Goal: Task Accomplishment & Management: Use online tool/utility

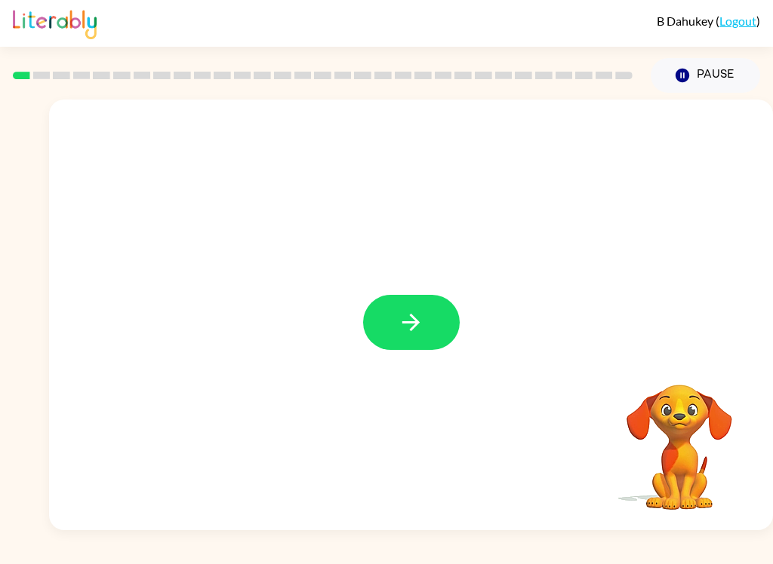
click at [408, 327] on icon "button" at bounding box center [411, 322] width 26 height 26
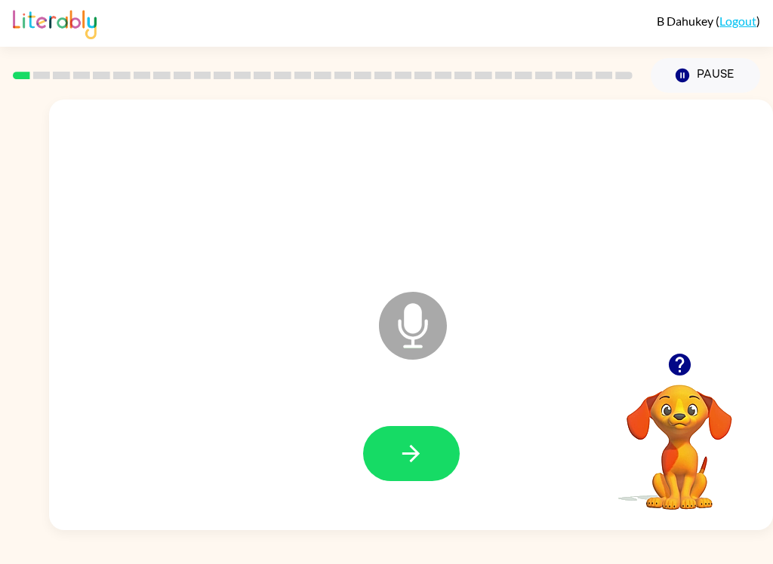
click at [435, 442] on button "button" at bounding box center [411, 453] width 97 height 55
click at [419, 455] on icon "button" at bounding box center [410, 453] width 17 height 17
click at [392, 472] on button "button" at bounding box center [411, 453] width 97 height 55
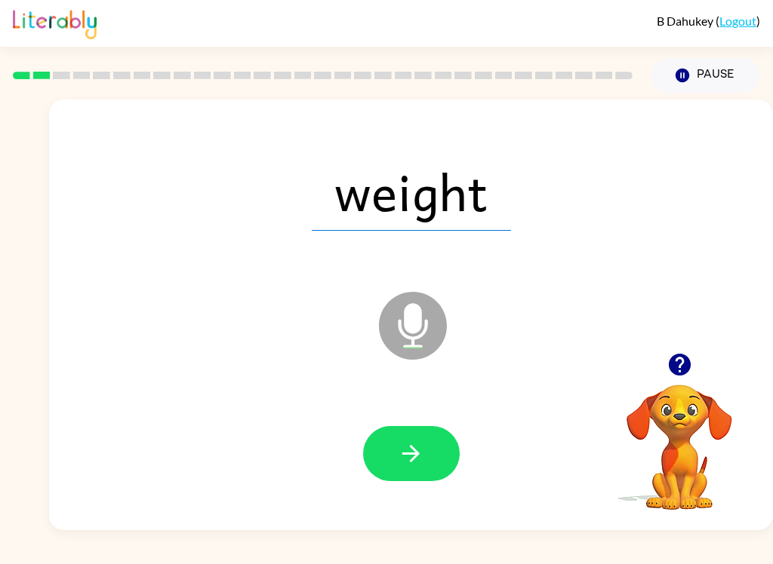
click at [419, 447] on icon "button" at bounding box center [411, 454] width 26 height 26
click at [418, 456] on icon "button" at bounding box center [411, 454] width 26 height 26
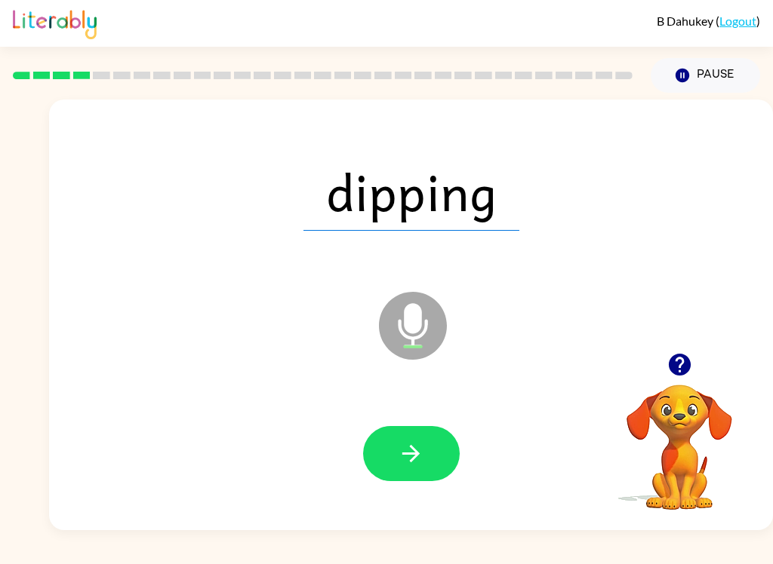
click at [402, 468] on button "button" at bounding box center [411, 453] width 97 height 55
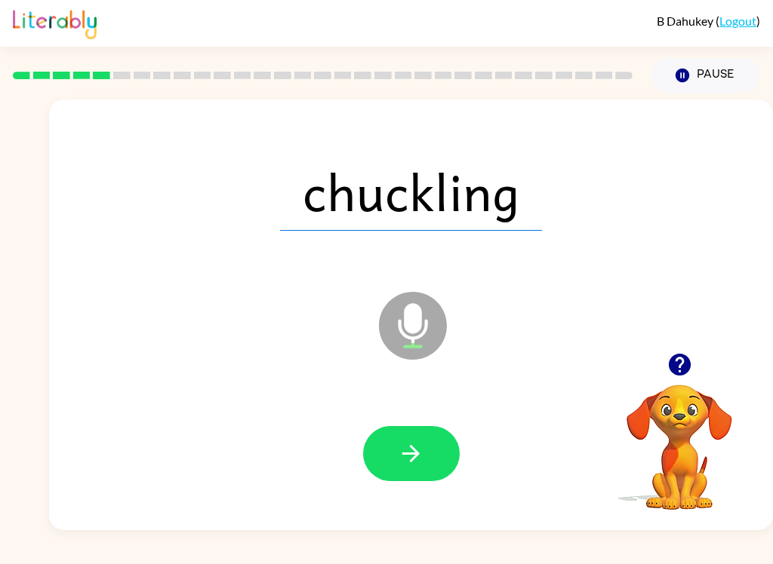
click at [426, 451] on button "button" at bounding box center [411, 453] width 97 height 55
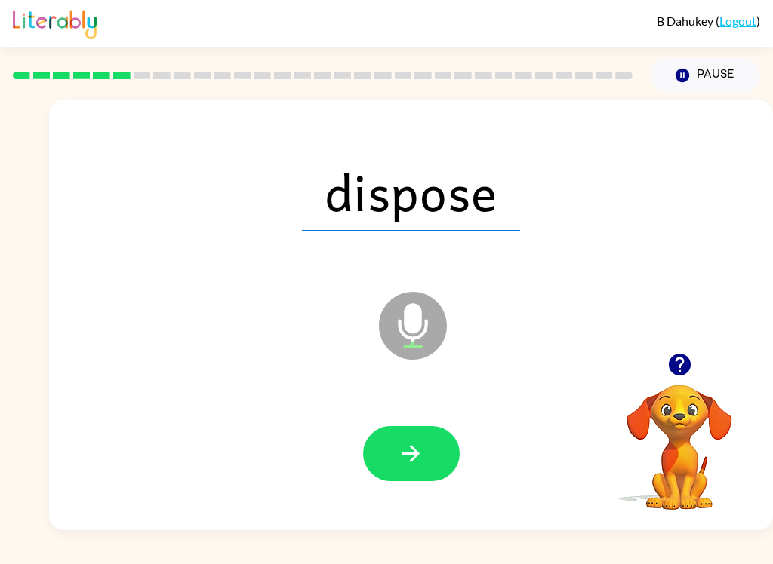
click at [423, 447] on icon "button" at bounding box center [411, 454] width 26 height 26
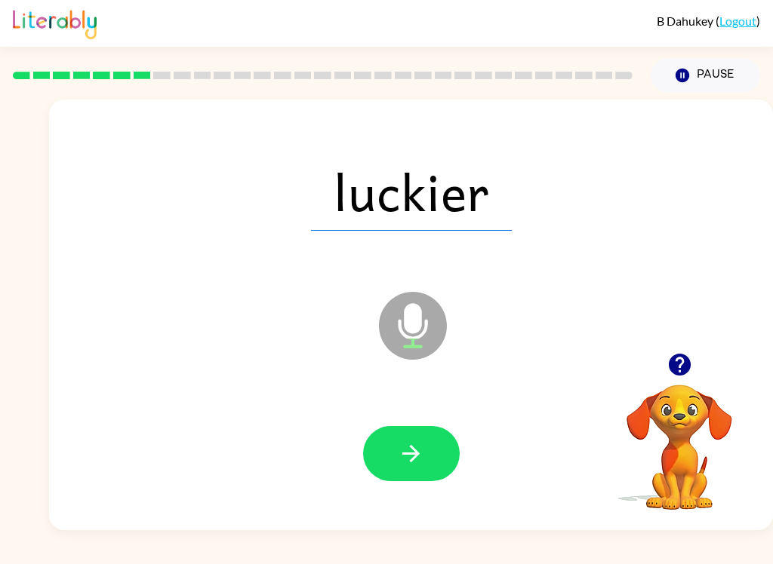
click at [440, 456] on button "button" at bounding box center [411, 453] width 97 height 55
click at [424, 457] on button "button" at bounding box center [411, 453] width 97 height 55
click at [436, 449] on button "button" at bounding box center [411, 453] width 97 height 55
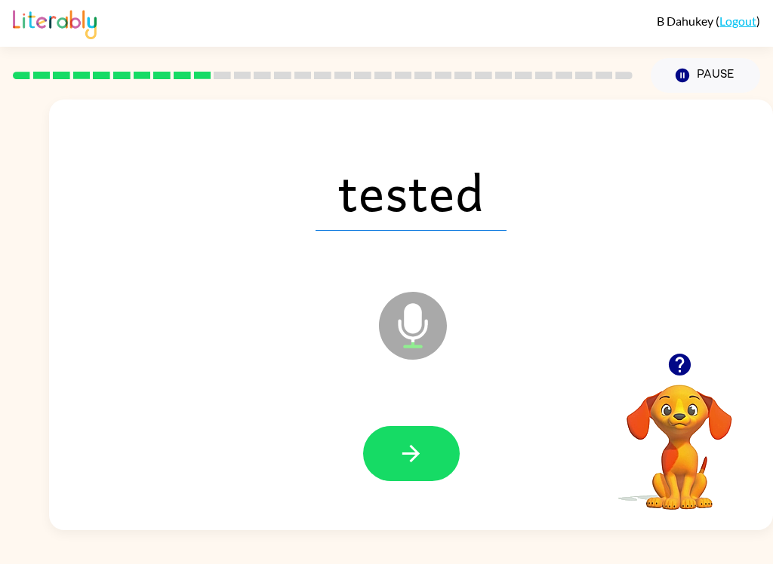
click at [416, 467] on icon "button" at bounding box center [411, 454] width 26 height 26
click at [426, 463] on button "button" at bounding box center [411, 453] width 97 height 55
click at [417, 475] on button "button" at bounding box center [411, 453] width 97 height 55
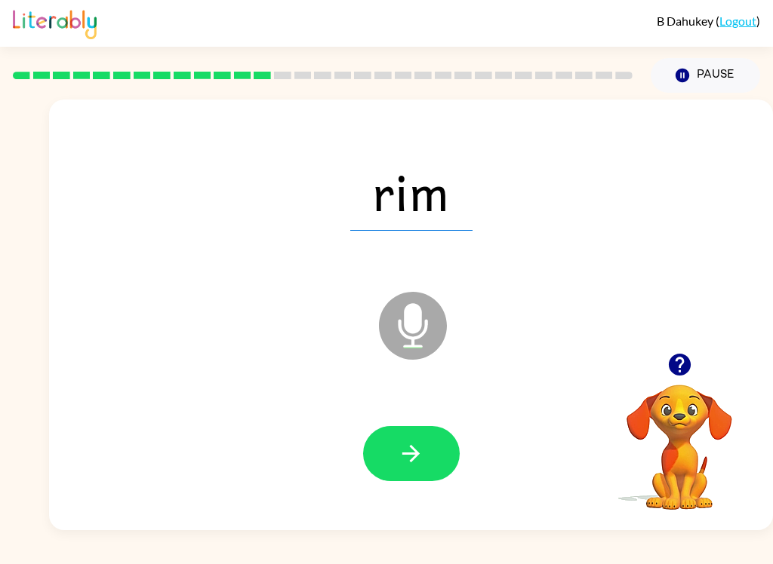
click at [411, 443] on icon "button" at bounding box center [411, 454] width 26 height 26
click at [408, 470] on button "button" at bounding box center [411, 453] width 97 height 55
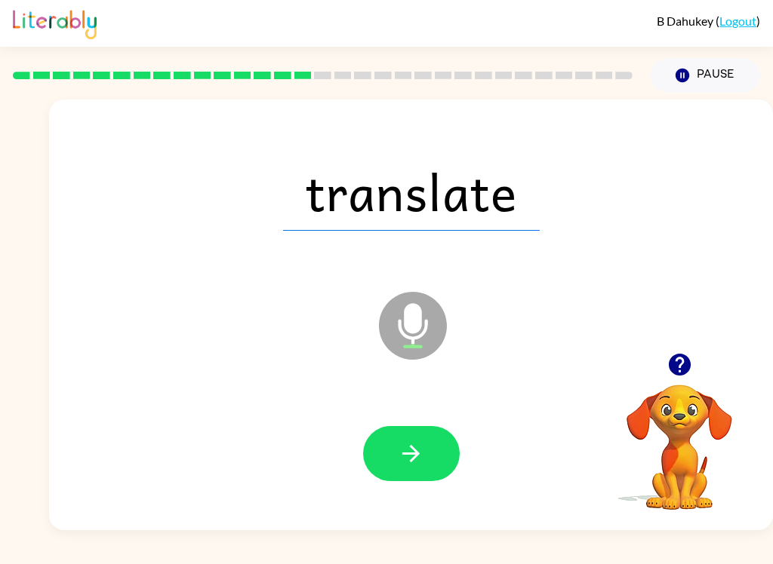
click at [423, 472] on button "button" at bounding box center [411, 453] width 97 height 55
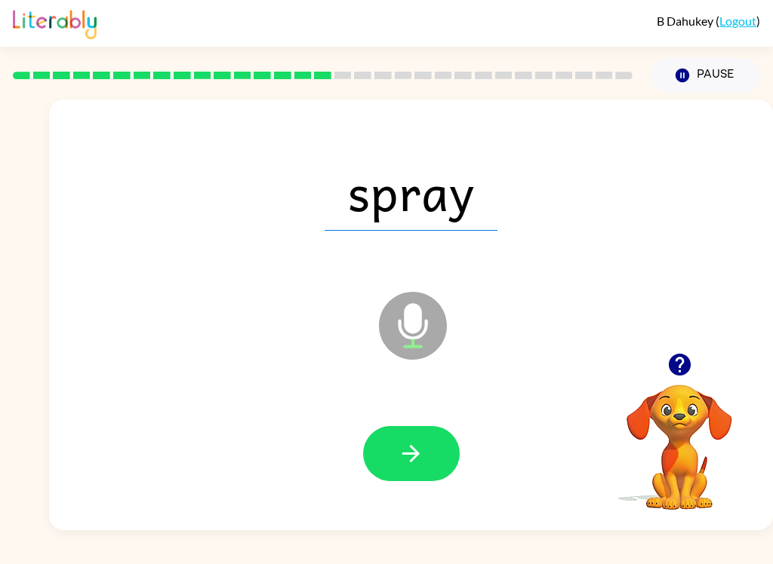
click at [406, 470] on button "button" at bounding box center [411, 453] width 97 height 55
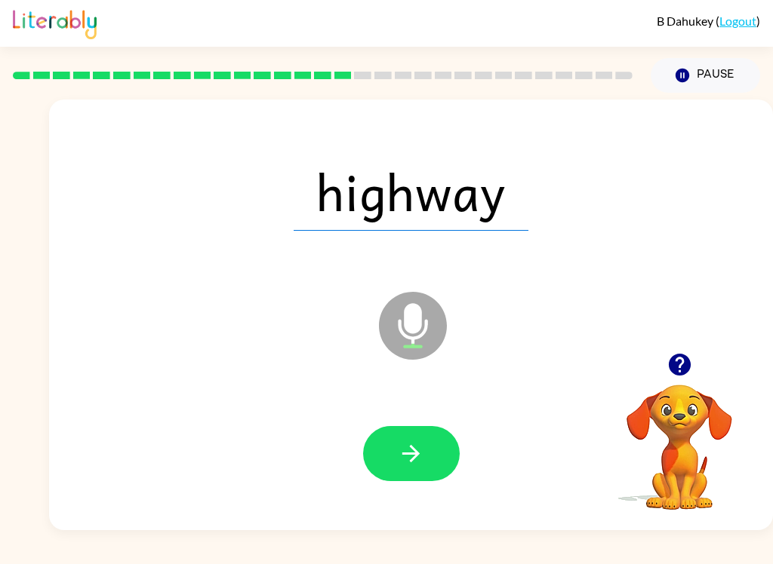
click at [405, 440] on button "button" at bounding box center [411, 453] width 97 height 55
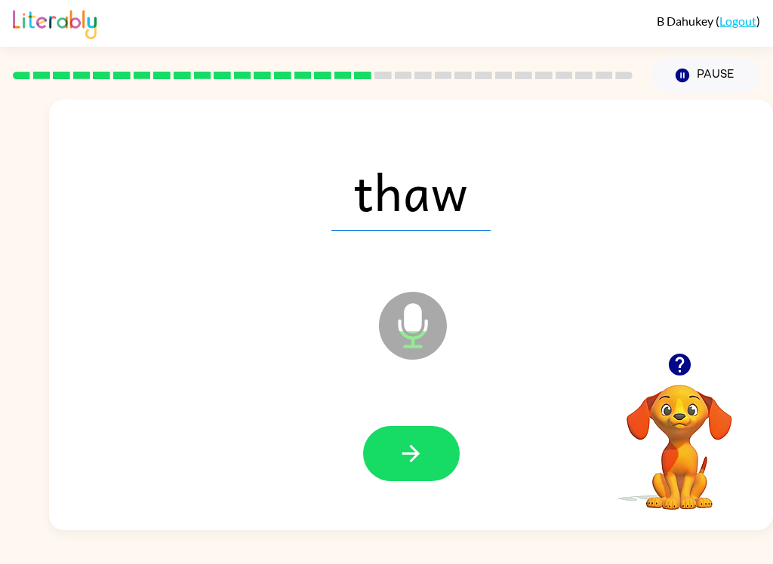
click at [426, 447] on button "button" at bounding box center [411, 453] width 97 height 55
click at [416, 454] on icon "button" at bounding box center [410, 453] width 17 height 17
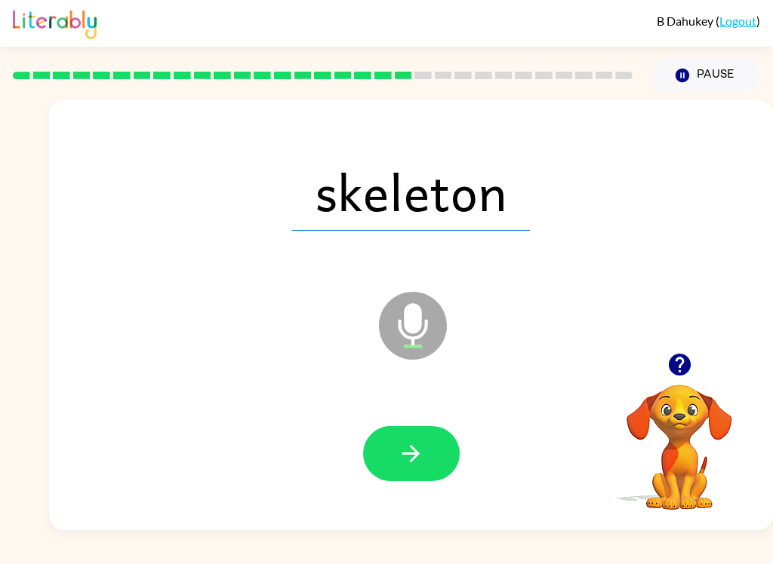
click at [441, 457] on button "button" at bounding box center [411, 453] width 97 height 55
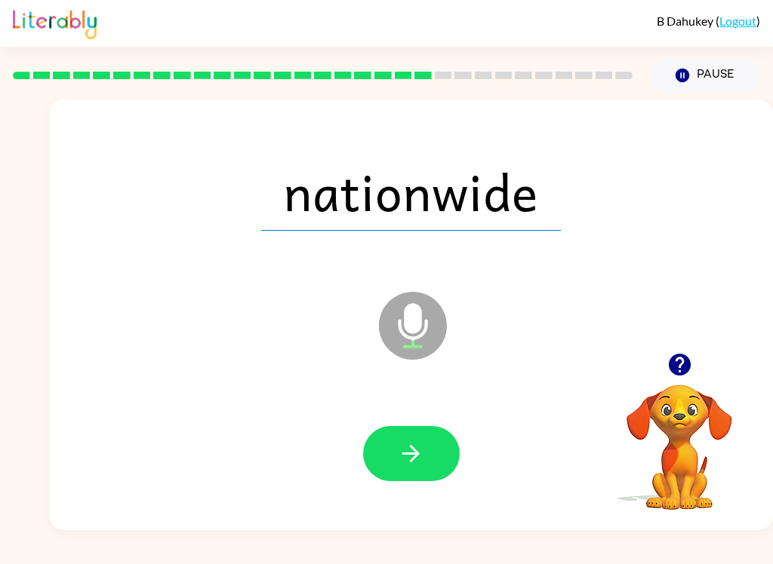
click at [408, 456] on icon "button" at bounding box center [411, 454] width 26 height 26
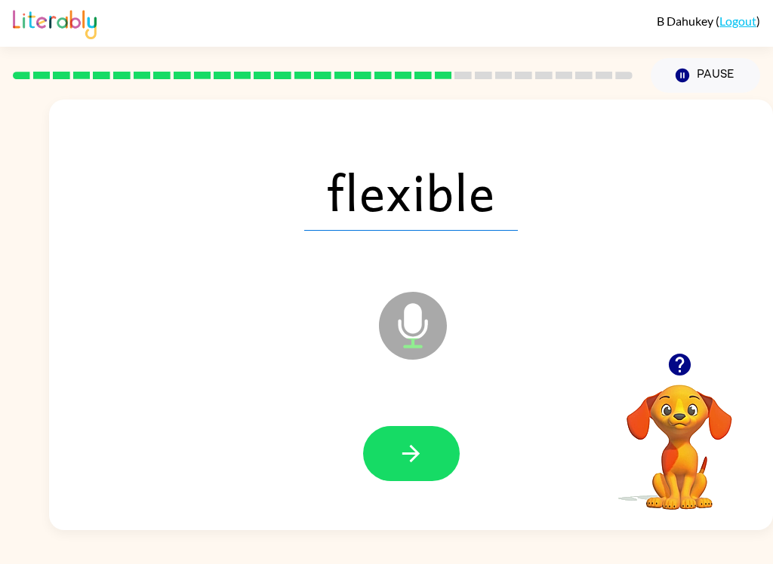
click at [406, 473] on button "button" at bounding box center [411, 453] width 97 height 55
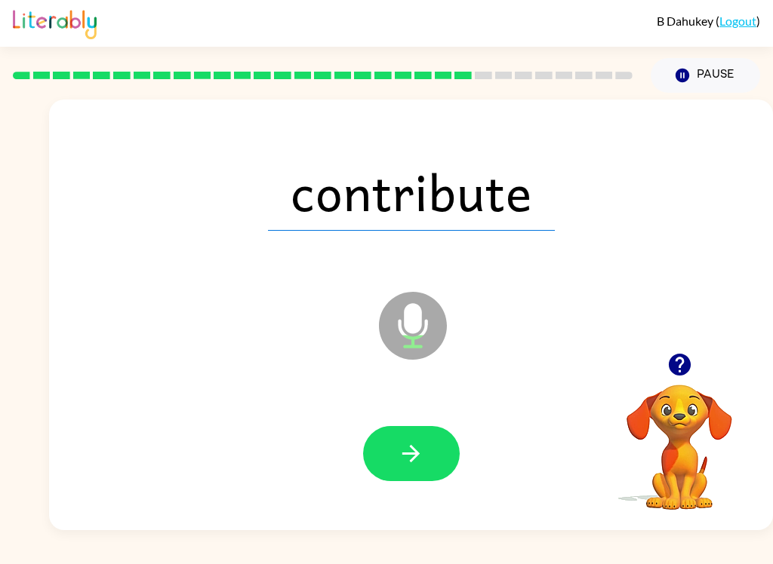
click at [407, 454] on icon "button" at bounding box center [410, 453] width 17 height 17
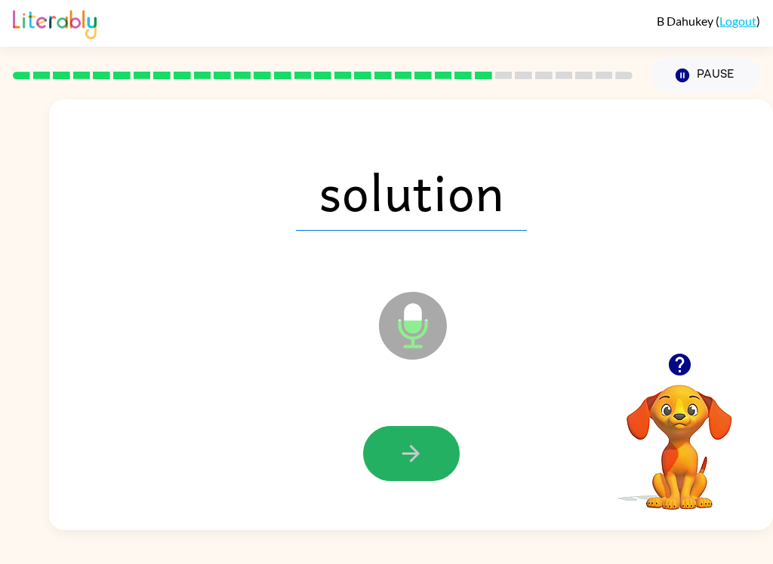
click at [414, 469] on button "button" at bounding box center [411, 453] width 97 height 55
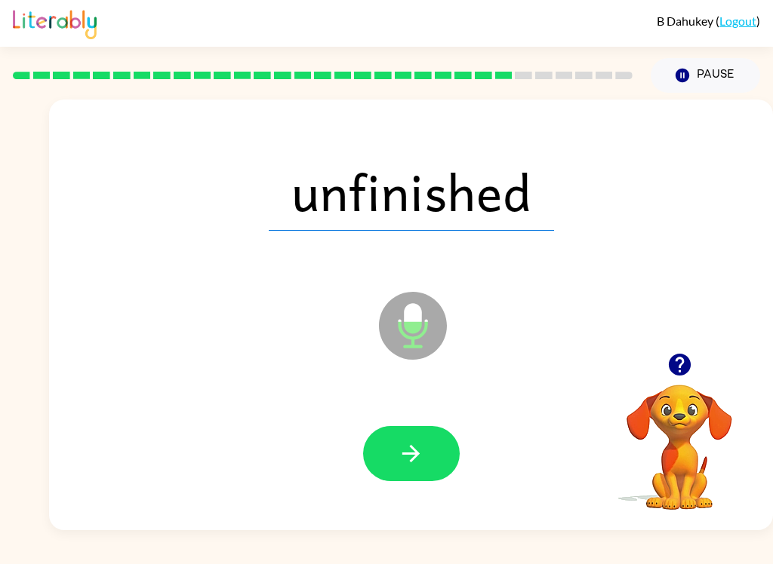
click at [421, 428] on button "button" at bounding box center [411, 453] width 97 height 55
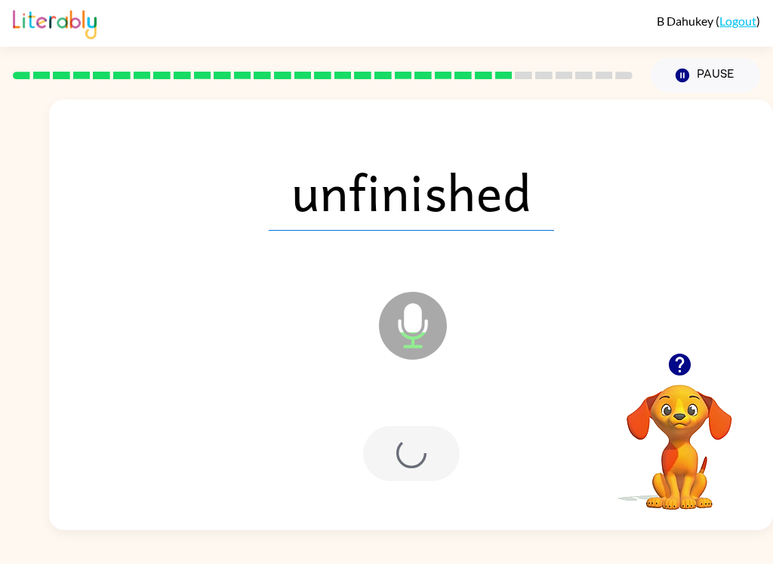
click at [416, 469] on div at bounding box center [411, 453] width 97 height 55
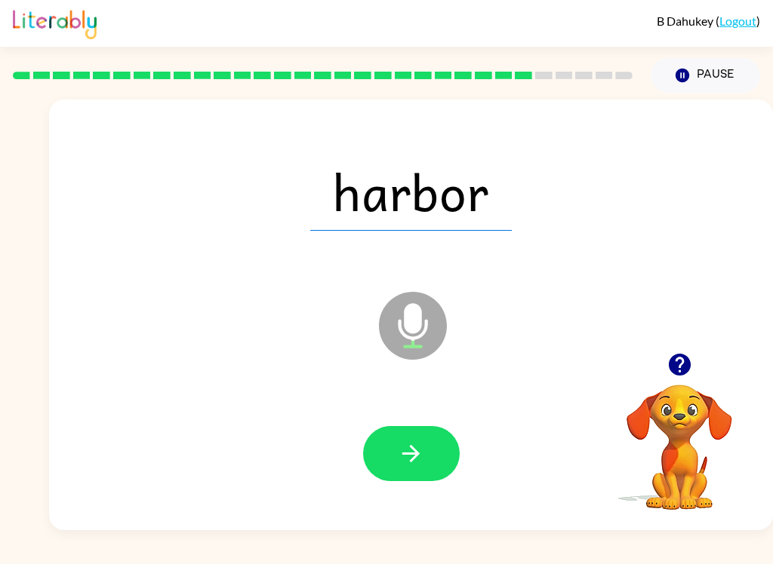
click at [401, 453] on icon "button" at bounding box center [411, 454] width 26 height 26
click at [404, 433] on button "button" at bounding box center [411, 453] width 97 height 55
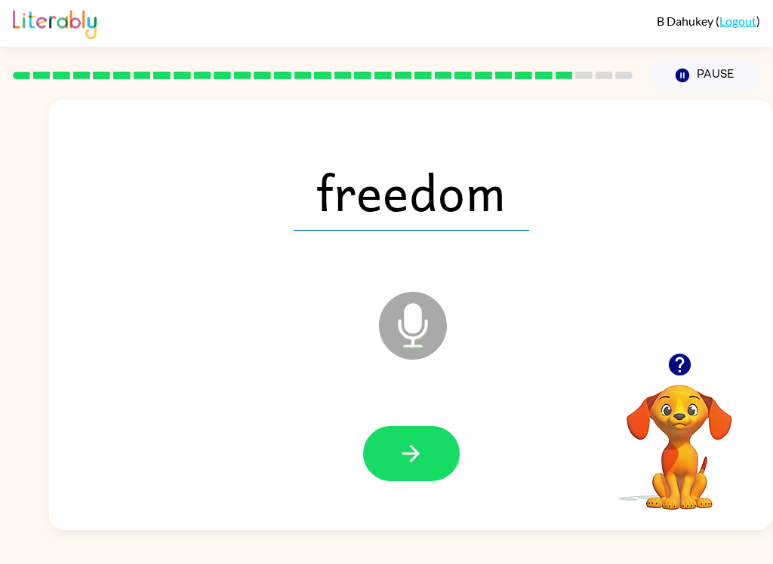
click at [418, 435] on button "button" at bounding box center [411, 453] width 97 height 55
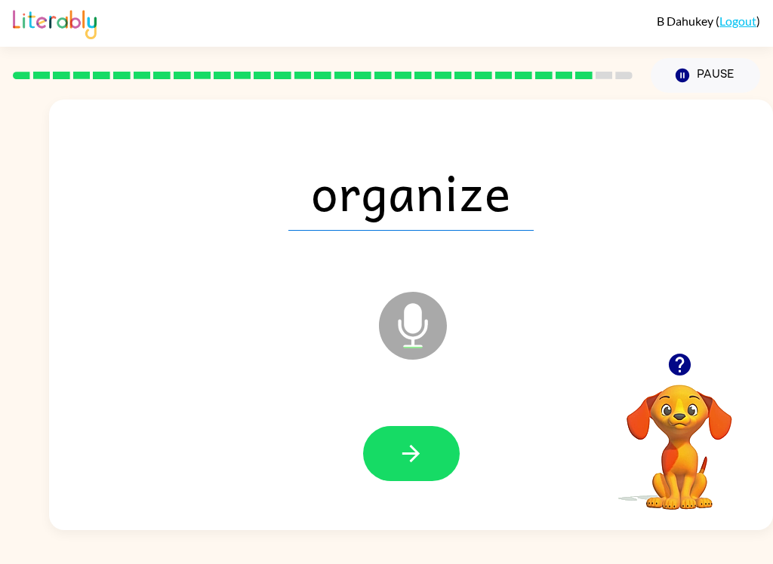
click at [406, 450] on icon "button" at bounding box center [411, 454] width 26 height 26
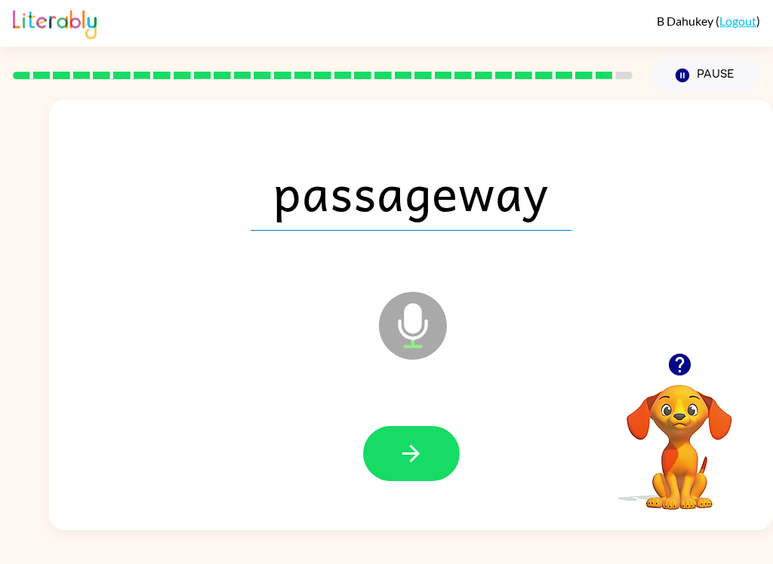
click at [408, 444] on icon "button" at bounding box center [411, 454] width 26 height 26
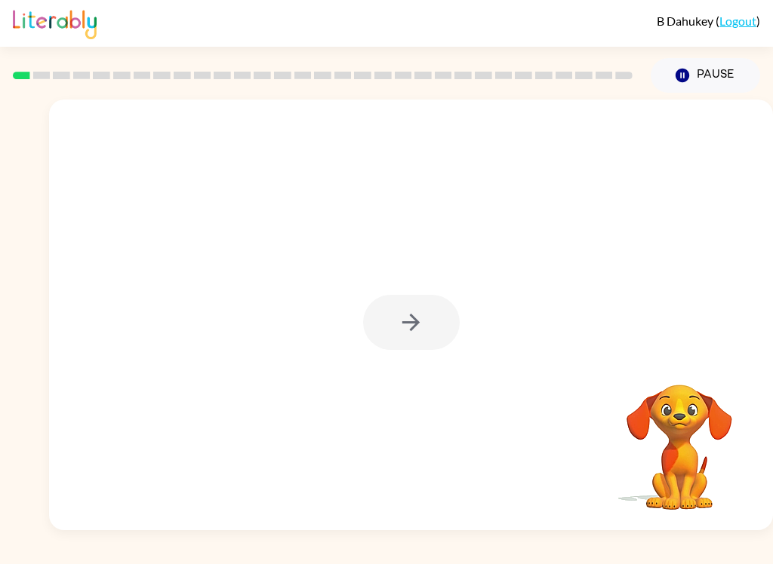
click at [542, 407] on div at bounding box center [411, 315] width 724 height 431
click at [471, 364] on div at bounding box center [411, 315] width 724 height 431
click at [421, 352] on div at bounding box center [411, 315] width 724 height 431
click at [493, 343] on div at bounding box center [411, 315] width 724 height 431
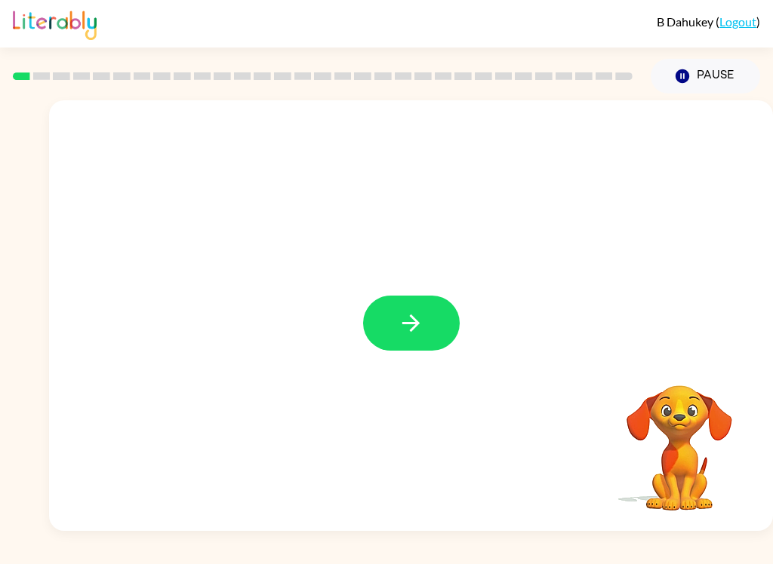
click at [435, 345] on button "button" at bounding box center [411, 322] width 97 height 55
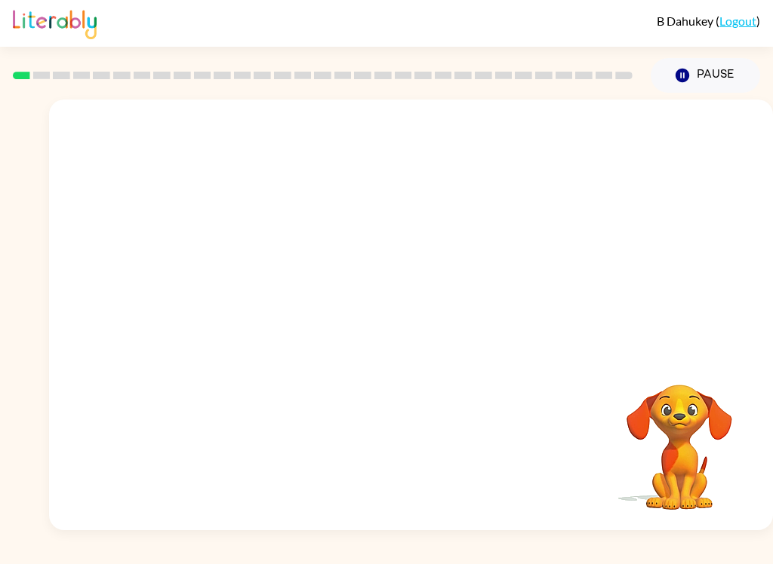
click at [435, 345] on div at bounding box center [411, 315] width 724 height 431
click at [342, 321] on div at bounding box center [411, 315] width 724 height 431
click at [398, 317] on div at bounding box center [411, 315] width 724 height 431
click at [305, 432] on div at bounding box center [410, 454] width 693 height 124
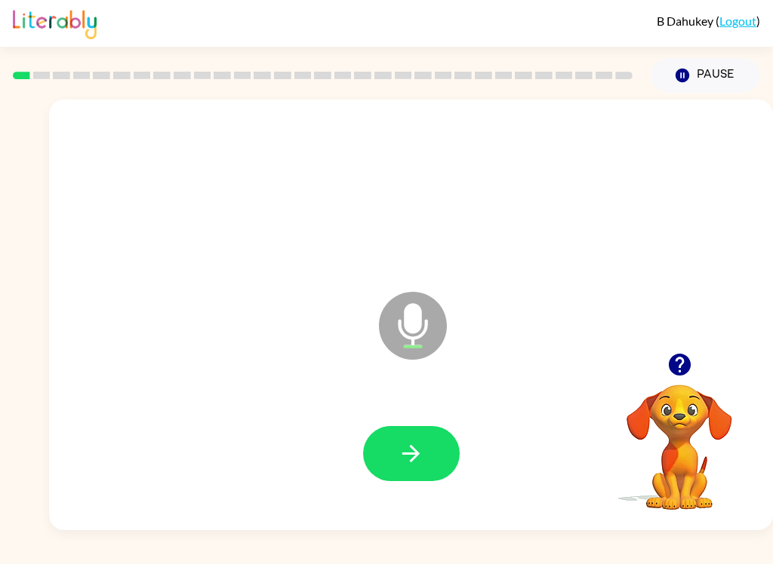
click at [395, 451] on button "button" at bounding box center [411, 453] width 97 height 55
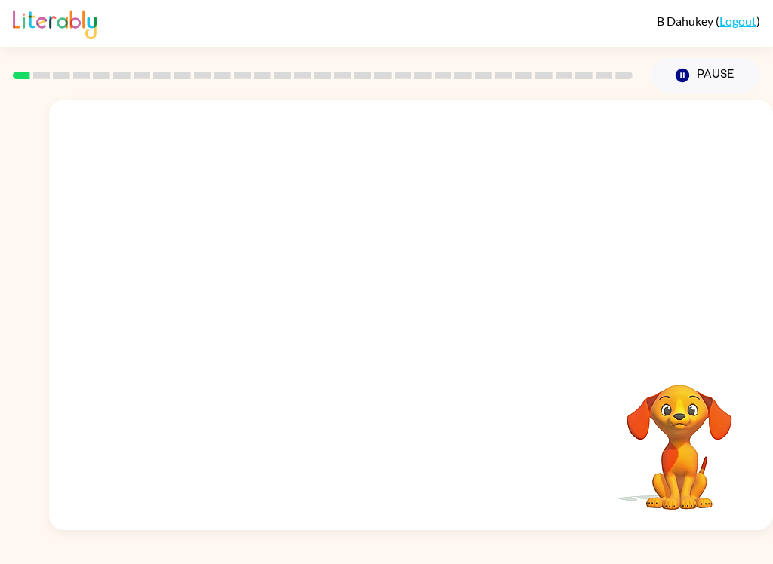
click at [38, 427] on div "Your browser must support playing .mp4 files to use Literably. Please try using…" at bounding box center [386, 312] width 773 height 438
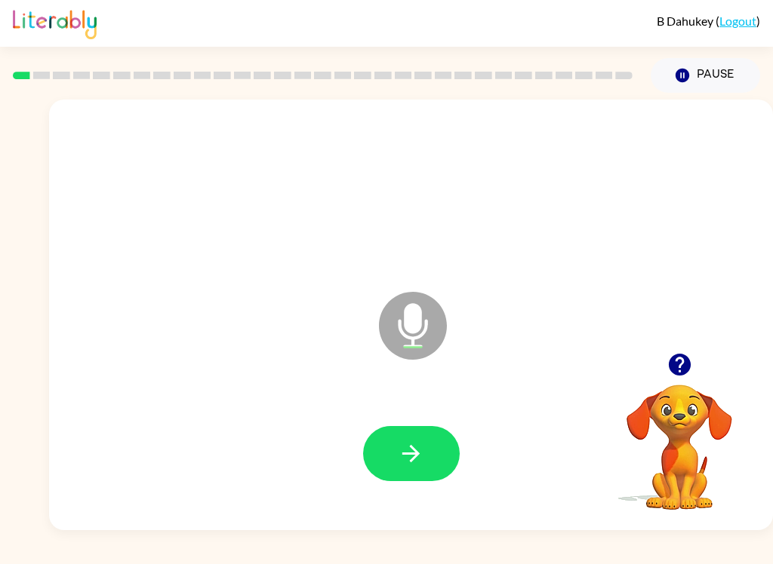
click at [396, 447] on button "button" at bounding box center [411, 453] width 97 height 55
click at [414, 481] on button "button" at bounding box center [411, 453] width 97 height 55
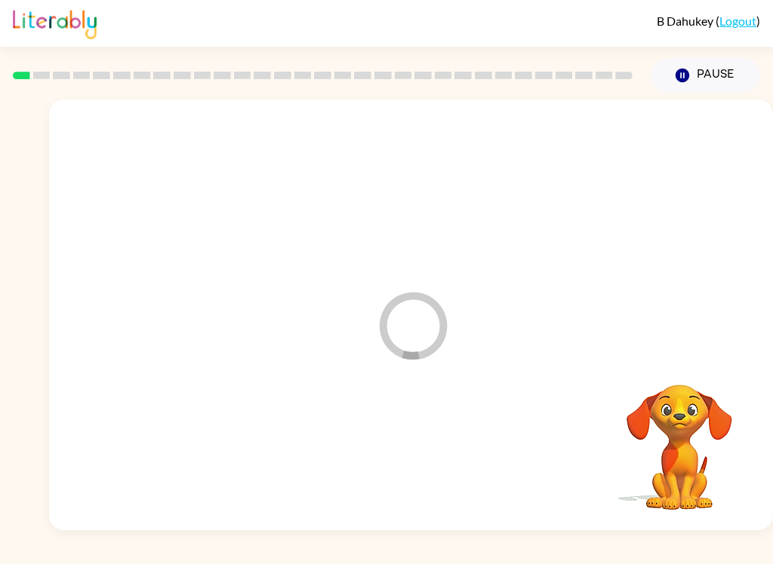
click at [421, 488] on div at bounding box center [410, 454] width 693 height 124
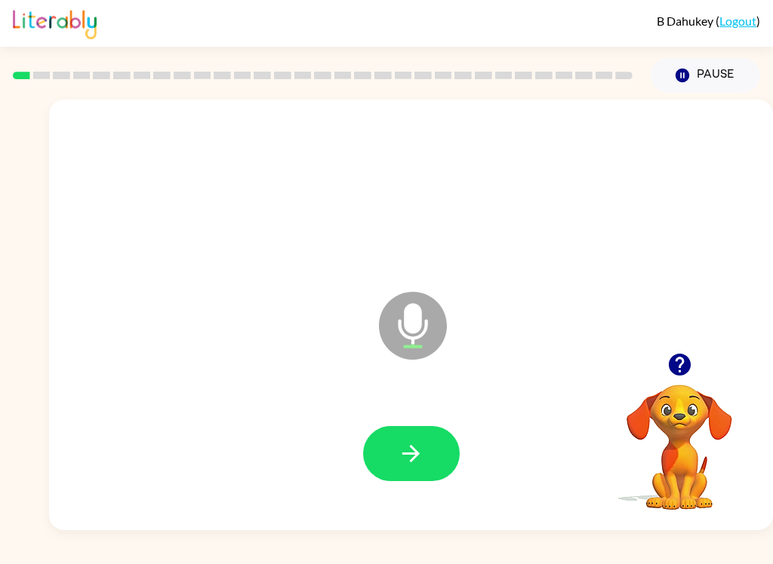
click at [446, 449] on button "button" at bounding box center [411, 453] width 97 height 55
click at [399, 439] on button "button" at bounding box center [411, 453] width 97 height 55
click at [427, 433] on button "button" at bounding box center [411, 453] width 97 height 55
click at [415, 463] on icon "button" at bounding box center [411, 454] width 26 height 26
click at [447, 447] on button "button" at bounding box center [411, 453] width 97 height 55
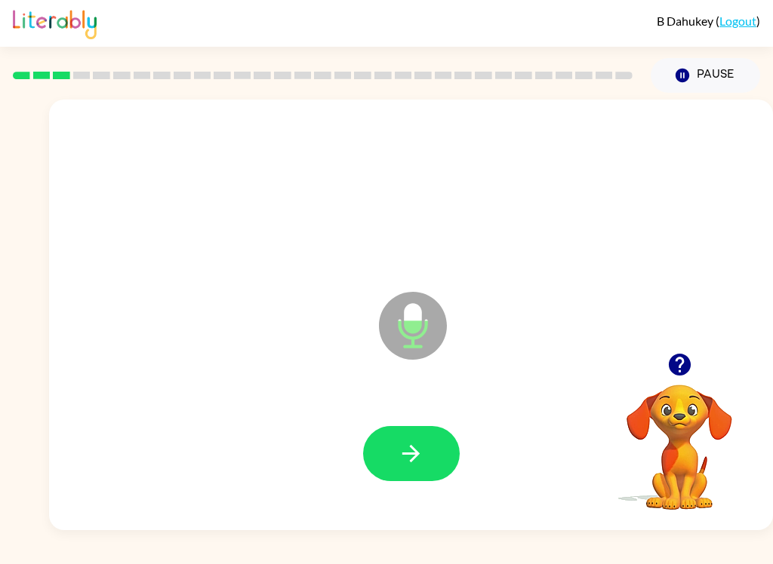
click at [386, 490] on div at bounding box center [410, 454] width 693 height 124
click at [389, 460] on button "button" at bounding box center [411, 453] width 97 height 55
click at [373, 397] on div at bounding box center [410, 454] width 693 height 124
click at [428, 451] on button "button" at bounding box center [411, 453] width 97 height 55
click at [423, 453] on icon "button" at bounding box center [411, 454] width 26 height 26
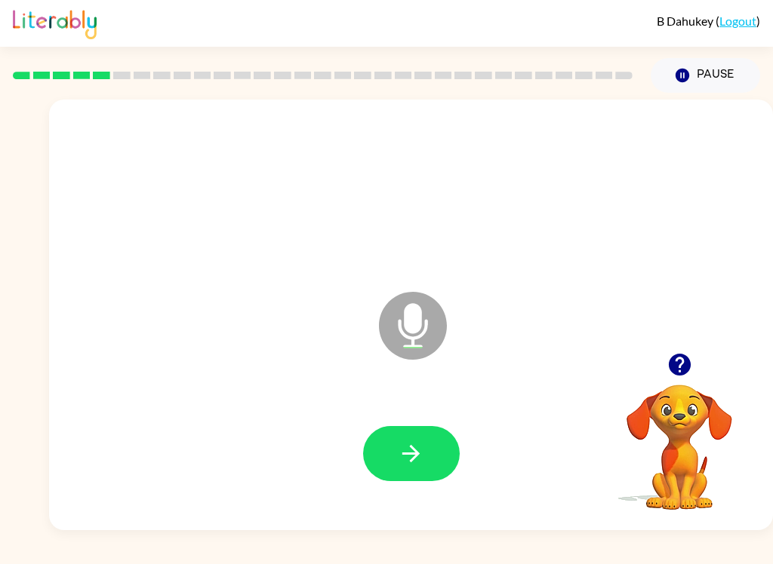
click at [403, 397] on icon "Microphone The Microphone is here when it is your turn to talk" at bounding box center [488, 344] width 226 height 113
click at [407, 447] on icon "button" at bounding box center [411, 454] width 26 height 26
click at [433, 499] on div at bounding box center [410, 454] width 693 height 124
click at [391, 444] on button "button" at bounding box center [411, 453] width 97 height 55
click at [393, 446] on button "button" at bounding box center [411, 453] width 97 height 55
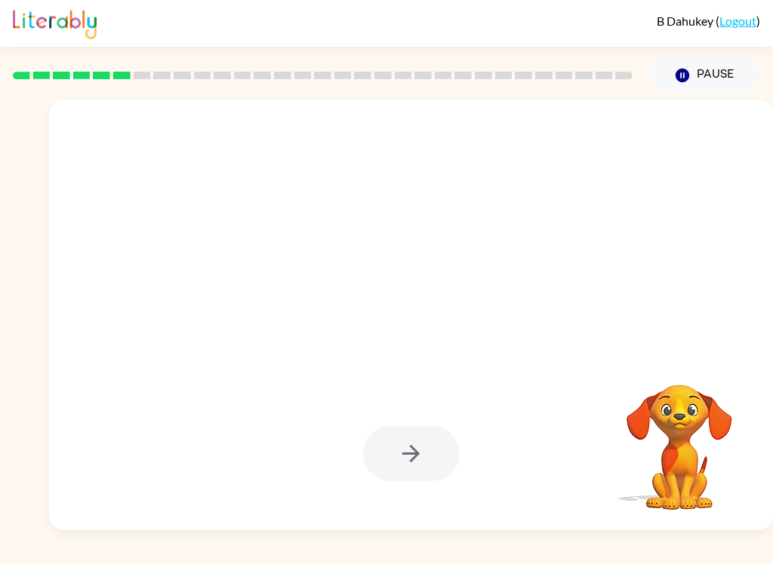
click at [638, 401] on video "Your browser must support playing .mp4 files to use Literably. Please try using…" at bounding box center [679, 436] width 151 height 151
click at [699, 401] on video "Your browser must support playing .mp4 files to use Literably. Please try using…" at bounding box center [679, 436] width 151 height 151
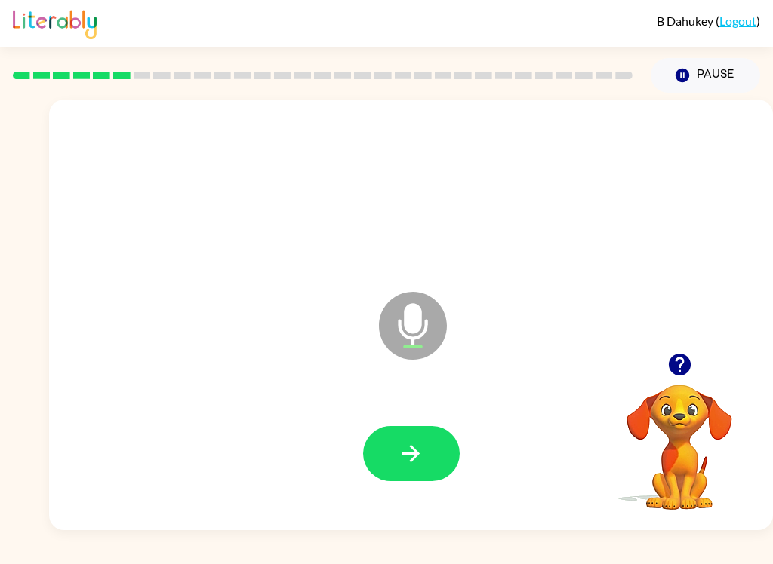
click at [409, 492] on div at bounding box center [410, 454] width 693 height 124
click at [381, 429] on button "button" at bounding box center [411, 453] width 97 height 55
click at [422, 453] on icon "button" at bounding box center [411, 454] width 26 height 26
click at [414, 454] on icon "button" at bounding box center [410, 453] width 17 height 17
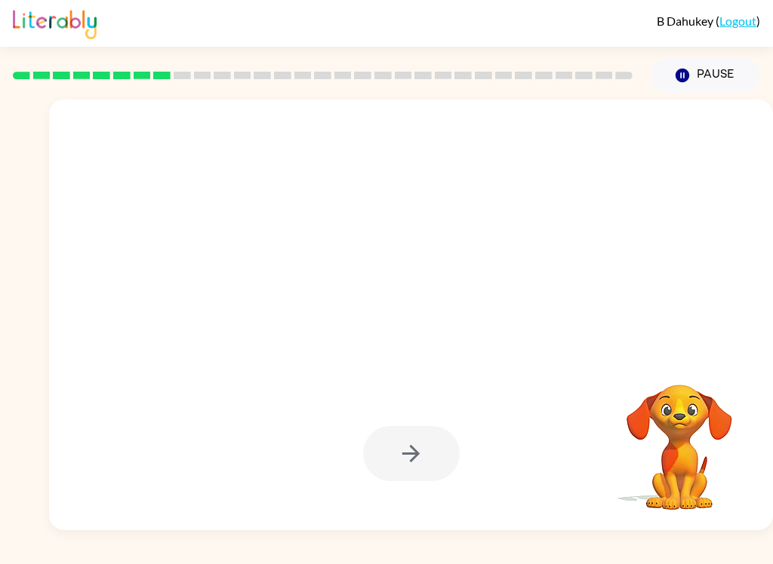
click at [413, 458] on div at bounding box center [411, 453] width 97 height 55
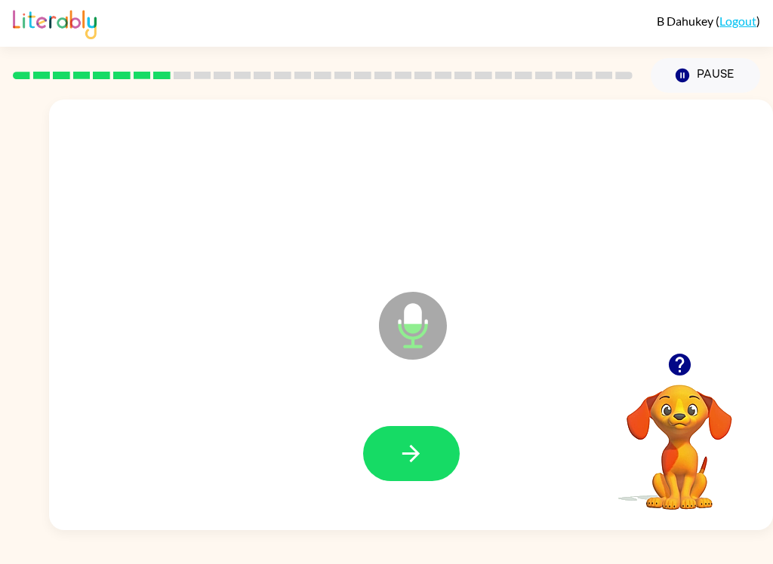
click at [422, 478] on button "button" at bounding box center [411, 453] width 97 height 55
click at [376, 484] on div at bounding box center [410, 454] width 693 height 124
click at [406, 433] on button "button" at bounding box center [411, 453] width 97 height 55
click at [394, 460] on button "button" at bounding box center [411, 453] width 97 height 55
click at [390, 461] on button "button" at bounding box center [411, 453] width 97 height 55
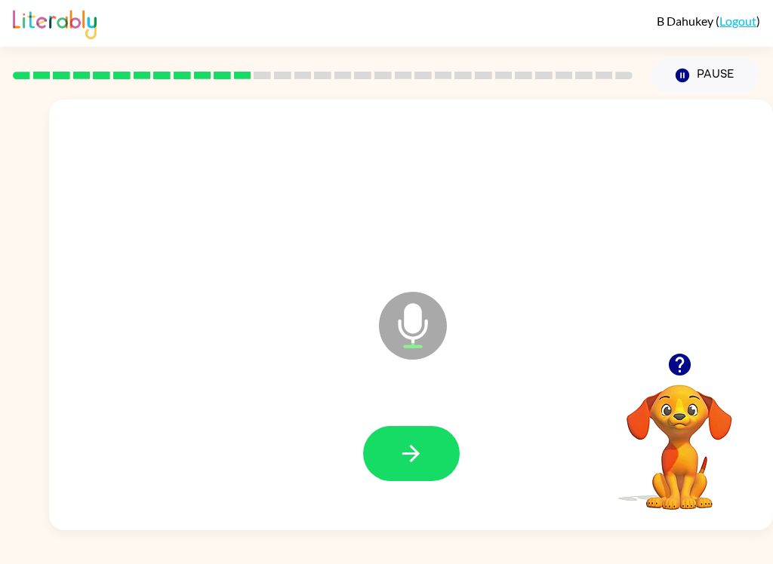
click at [416, 465] on icon "button" at bounding box center [411, 454] width 26 height 26
click at [394, 435] on button "button" at bounding box center [411, 453] width 97 height 55
click at [450, 450] on button "button" at bounding box center [411, 453] width 97 height 55
click at [381, 436] on button "button" at bounding box center [411, 453] width 97 height 55
click at [387, 436] on button "button" at bounding box center [411, 453] width 97 height 55
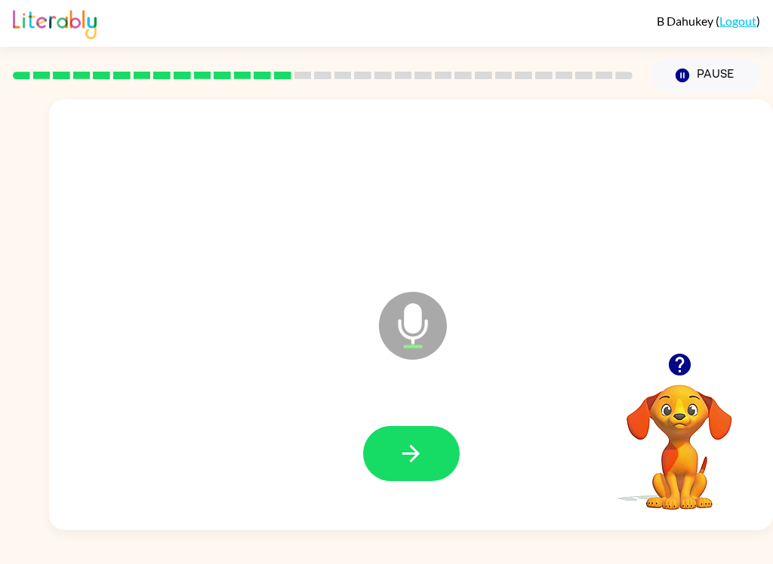
click at [383, 507] on div at bounding box center [410, 454] width 693 height 124
click at [392, 456] on button "button" at bounding box center [411, 453] width 97 height 55
click at [456, 444] on button "button" at bounding box center [411, 453] width 97 height 55
click at [433, 465] on button "button" at bounding box center [411, 453] width 97 height 55
click at [382, 444] on button "button" at bounding box center [411, 453] width 97 height 55
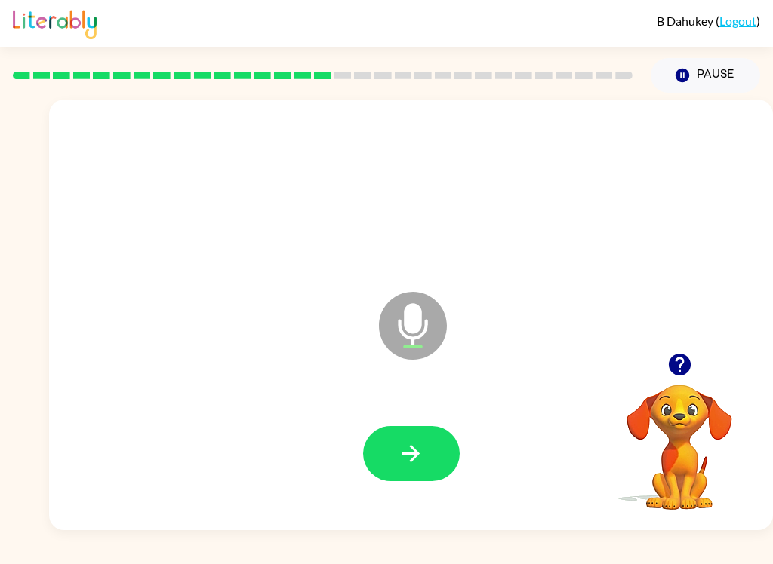
click at [441, 453] on button "button" at bounding box center [411, 453] width 97 height 55
click at [357, 486] on div at bounding box center [410, 454] width 693 height 124
click at [433, 441] on button "button" at bounding box center [411, 453] width 97 height 55
click at [391, 450] on button "button" at bounding box center [411, 453] width 97 height 55
click at [375, 447] on button "button" at bounding box center [411, 453] width 97 height 55
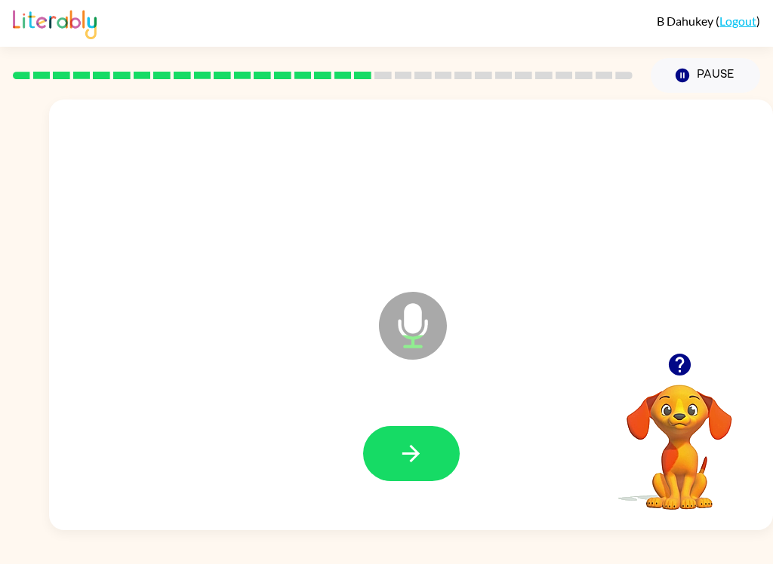
click at [376, 438] on button "button" at bounding box center [411, 453] width 97 height 55
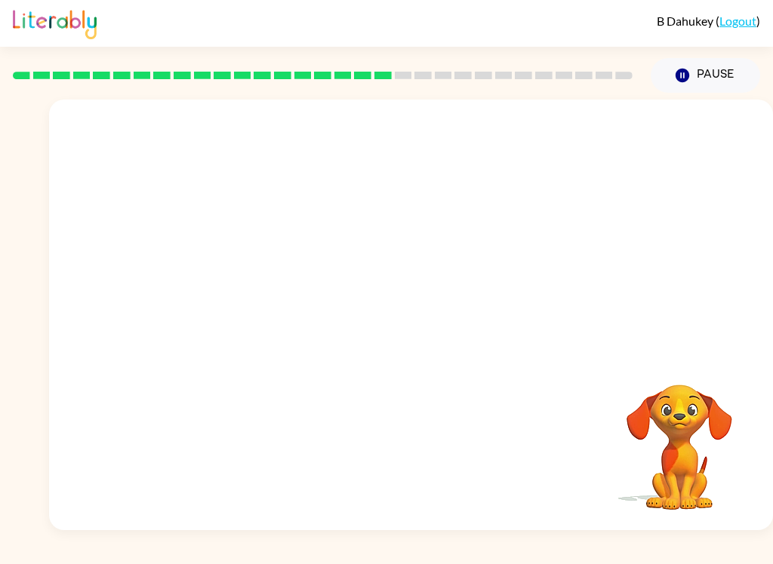
click at [770, 549] on div "B Dahukey ( Logout ) Pause Pause Your browser must support playing .mp4 files t…" at bounding box center [386, 282] width 773 height 564
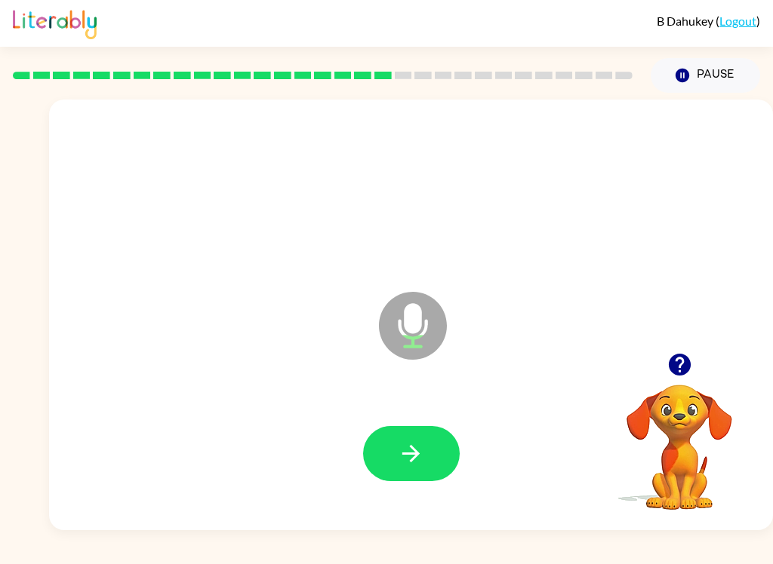
click at [407, 446] on icon "button" at bounding box center [411, 454] width 26 height 26
click at [426, 466] on button "button" at bounding box center [411, 453] width 97 height 55
click at [408, 456] on icon "button" at bounding box center [411, 454] width 26 height 26
click at [771, 169] on div "Microphone The Microphone is here when it is your turn to talk" at bounding box center [411, 315] width 724 height 431
click at [440, 444] on button "button" at bounding box center [411, 453] width 97 height 55
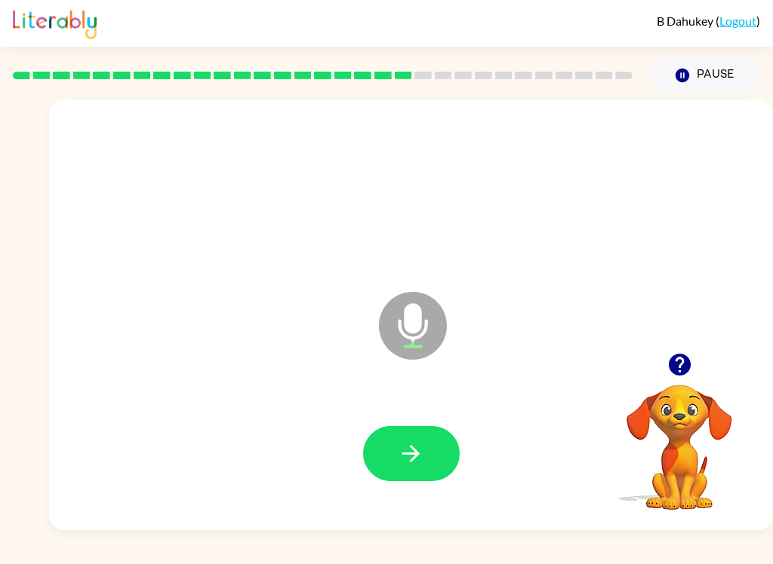
click at [456, 463] on button "button" at bounding box center [411, 453] width 97 height 55
click at [422, 454] on icon "button" at bounding box center [411, 454] width 26 height 26
click at [434, 457] on button "button" at bounding box center [411, 453] width 97 height 55
click at [334, 557] on div "B Dahukey ( Logout ) Pause Pause Microphone The Microphone is here when it is y…" at bounding box center [386, 282] width 773 height 564
click at [422, 457] on icon "button" at bounding box center [411, 454] width 26 height 26
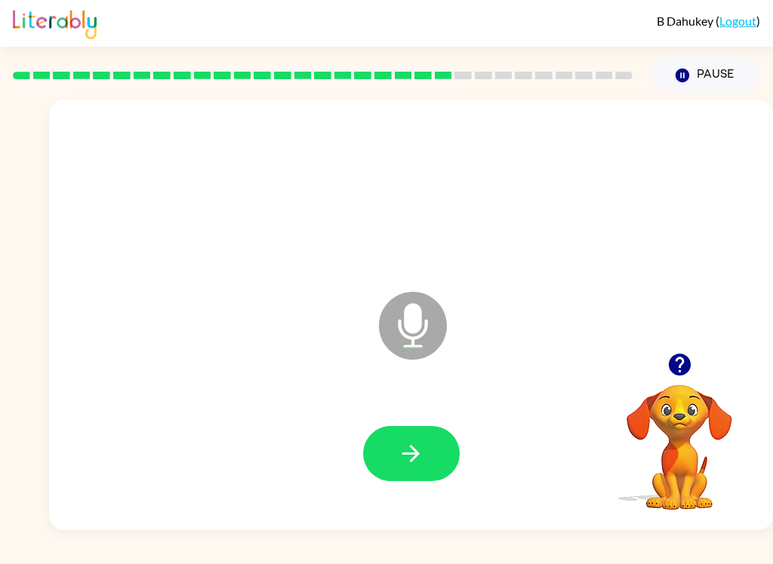
click at [424, 445] on button "button" at bounding box center [411, 453] width 97 height 55
click at [416, 441] on icon "button" at bounding box center [411, 454] width 26 height 26
click at [415, 455] on icon "button" at bounding box center [410, 453] width 17 height 17
click at [412, 433] on button "button" at bounding box center [411, 453] width 97 height 55
click at [436, 453] on button "button" at bounding box center [411, 453] width 97 height 55
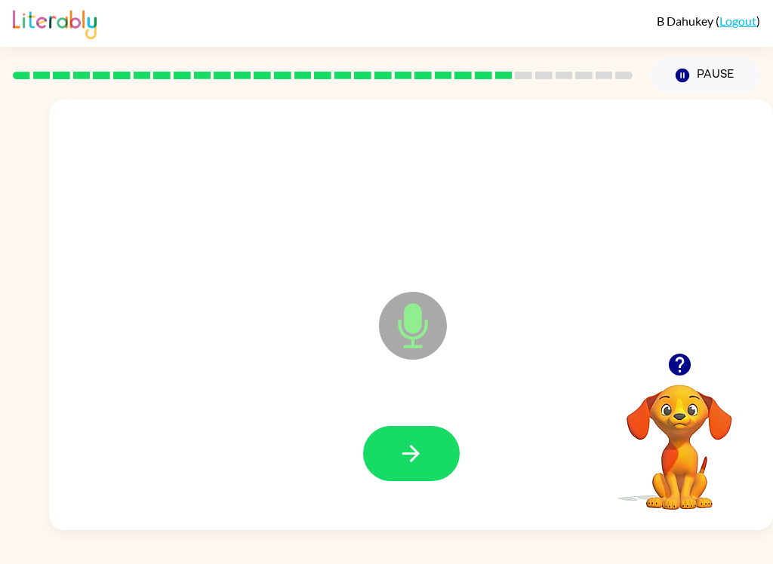
click at [409, 460] on icon "button" at bounding box center [411, 454] width 26 height 26
click at [383, 452] on button "button" at bounding box center [411, 453] width 97 height 55
click at [692, 379] on button "button" at bounding box center [679, 365] width 38 height 38
click at [675, 361] on div "Microphone The Microphone is here when it is your turn to talk" at bounding box center [411, 315] width 724 height 431
click at [399, 423] on div at bounding box center [410, 454] width 693 height 124
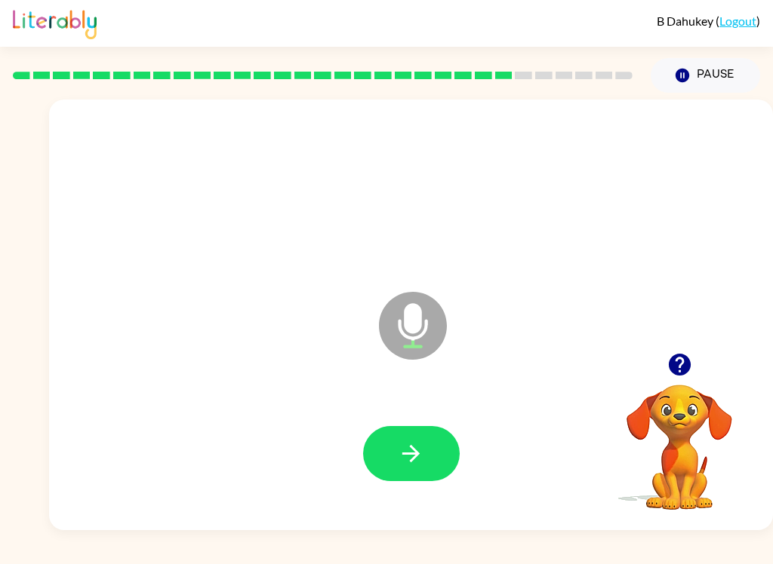
click at [393, 431] on button "button" at bounding box center [411, 453] width 97 height 55
click at [398, 456] on icon "button" at bounding box center [411, 454] width 26 height 26
click at [442, 492] on div at bounding box center [410, 454] width 693 height 124
click at [377, 459] on button "button" at bounding box center [411, 453] width 97 height 55
click at [415, 444] on icon "button" at bounding box center [411, 454] width 26 height 26
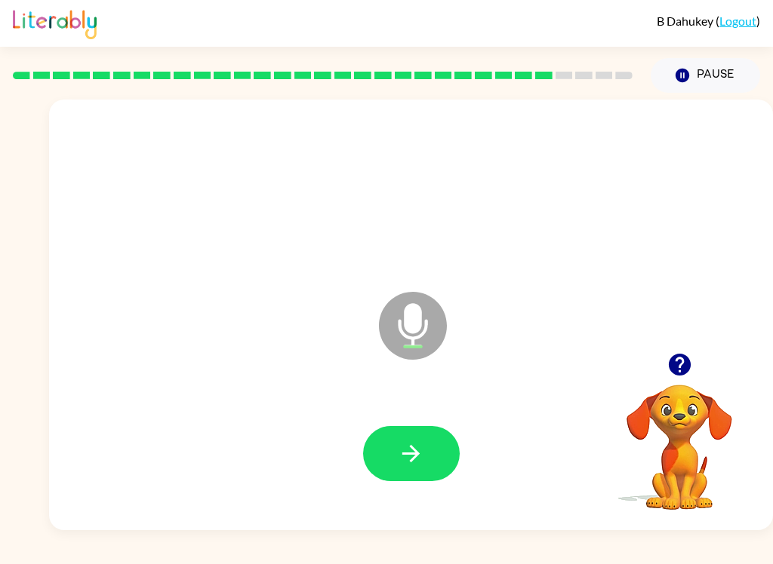
click at [454, 440] on button "button" at bounding box center [411, 453] width 97 height 55
click at [404, 461] on icon "button" at bounding box center [411, 454] width 26 height 26
click at [382, 454] on button "button" at bounding box center [411, 453] width 97 height 55
click at [401, 435] on button "button" at bounding box center [411, 453] width 97 height 55
click at [368, 480] on div at bounding box center [411, 453] width 97 height 55
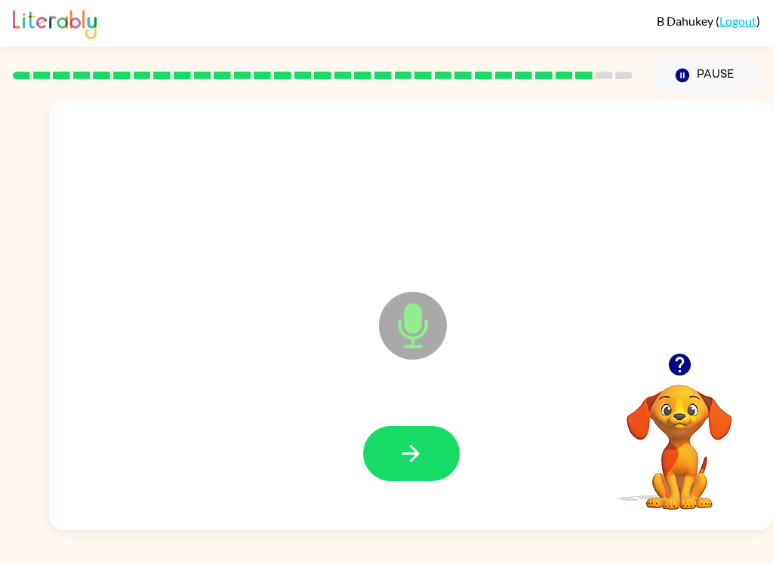
click at [403, 460] on icon "button" at bounding box center [411, 454] width 26 height 26
click at [419, 447] on icon "button" at bounding box center [411, 454] width 26 height 26
click at [395, 426] on button "button" at bounding box center [411, 453] width 97 height 55
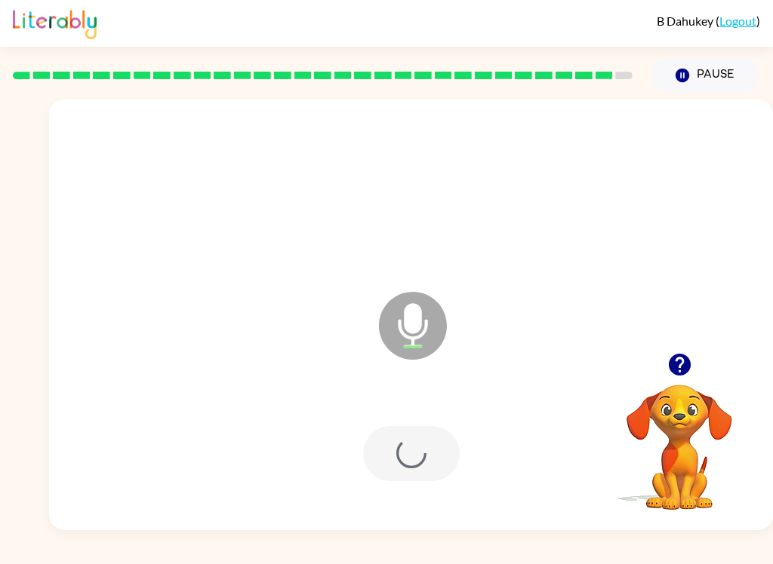
click at [424, 444] on div at bounding box center [411, 453] width 97 height 55
